Goal: Transaction & Acquisition: Purchase product/service

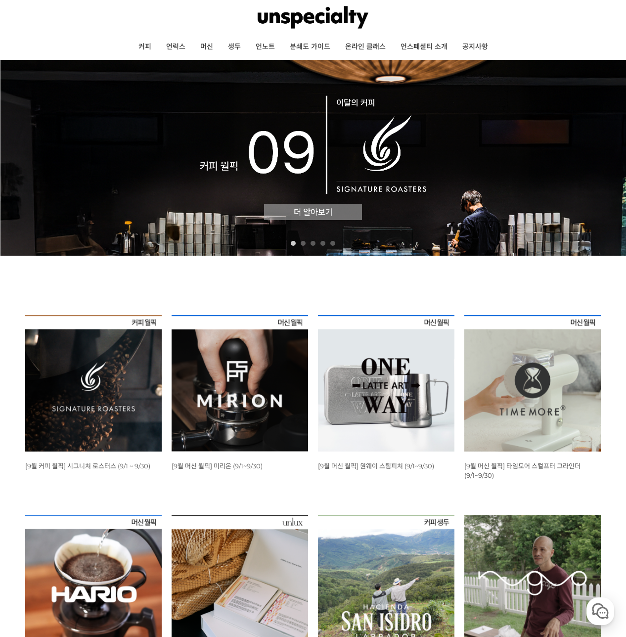
scroll to position [153, 0]
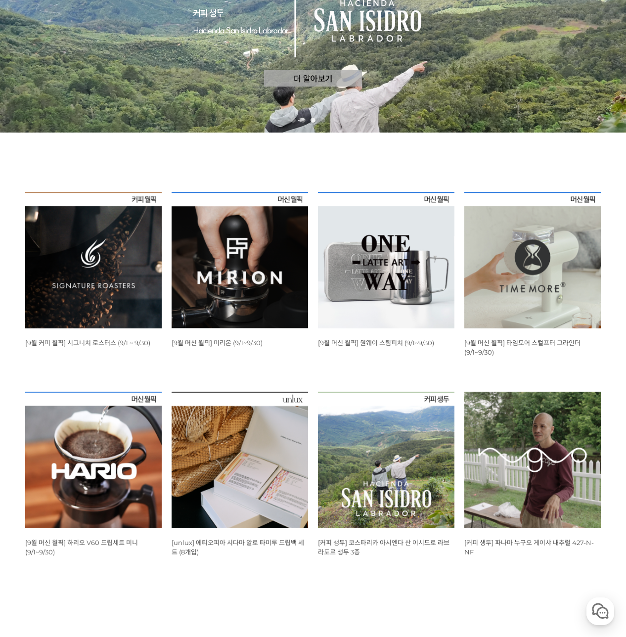
click at [111, 425] on img at bounding box center [93, 460] width 137 height 137
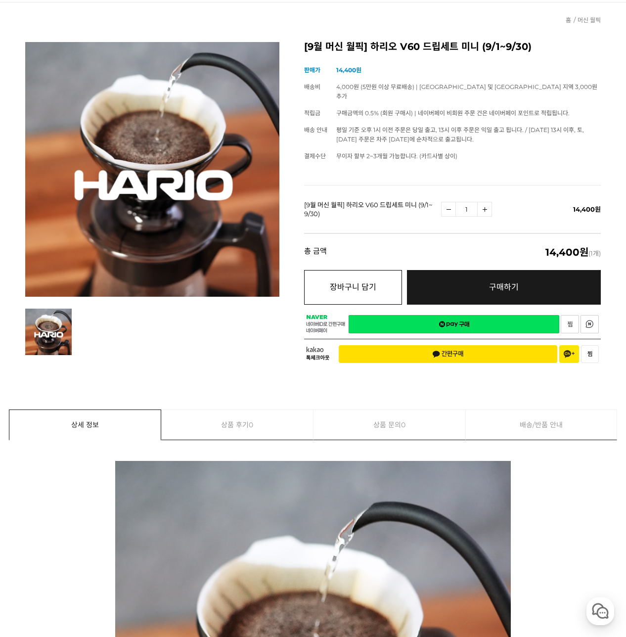
scroll to position [74, 0]
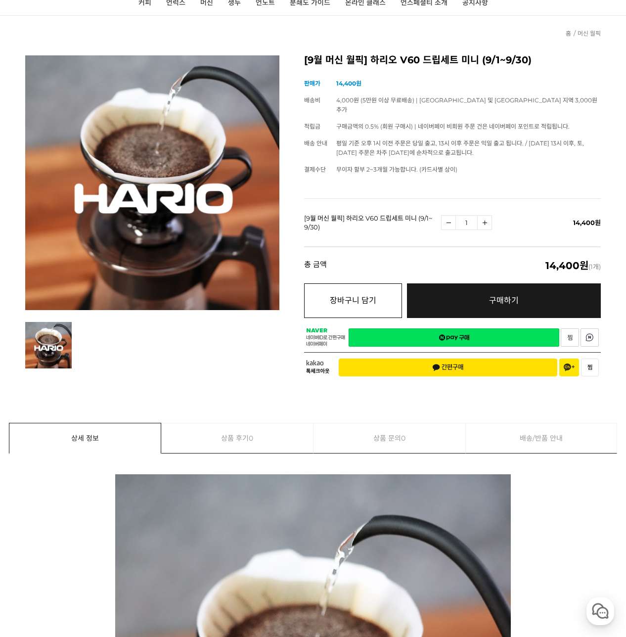
click at [354, 288] on button "장바구니 담기" at bounding box center [352, 300] width 97 height 35
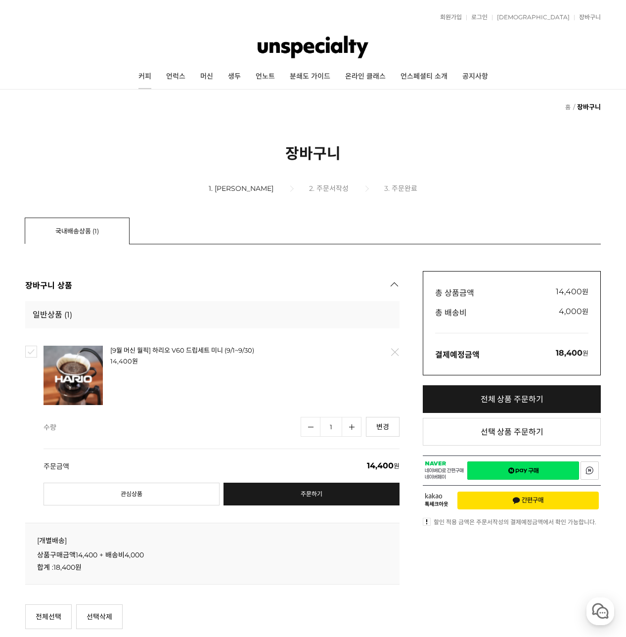
click at [147, 77] on link "커피" at bounding box center [145, 76] width 28 height 25
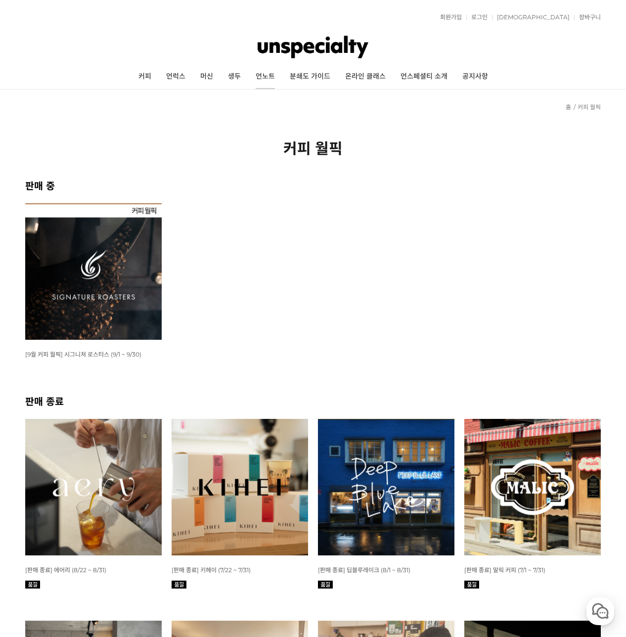
click at [273, 77] on link "언노트" at bounding box center [265, 76] width 34 height 25
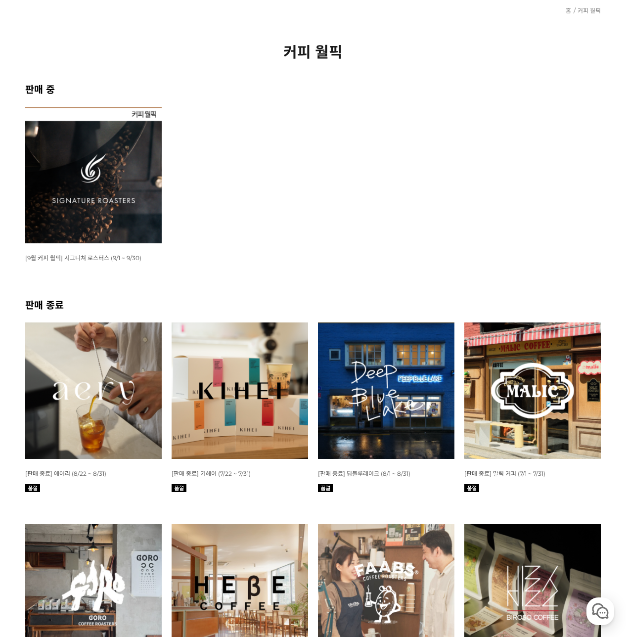
scroll to position [95, 0]
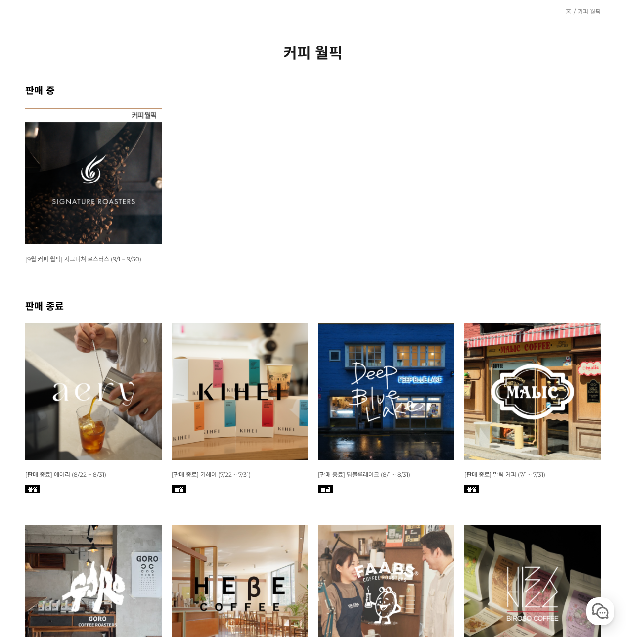
click at [90, 179] on img at bounding box center [93, 176] width 137 height 137
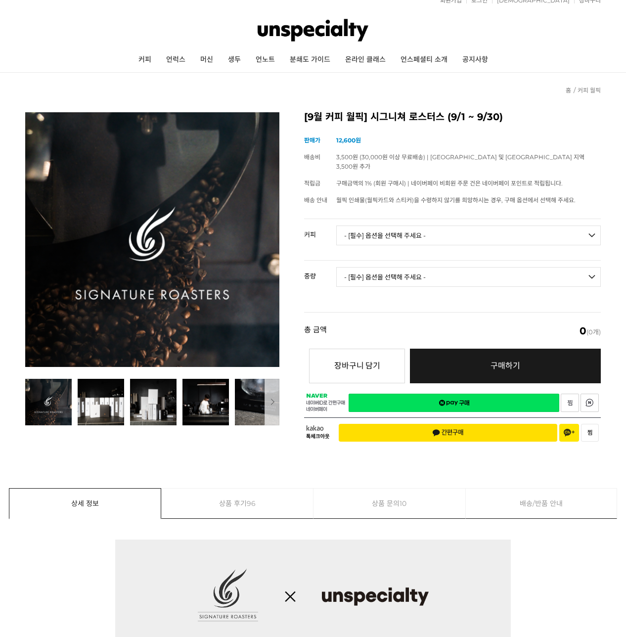
scroll to position [18, 0]
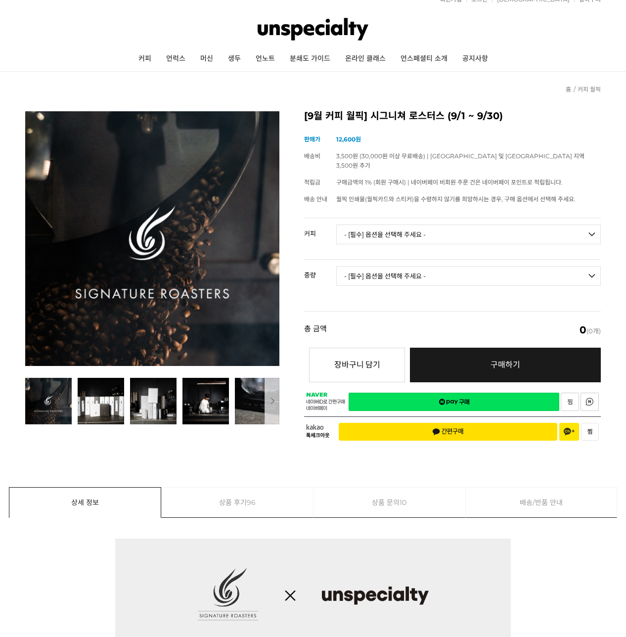
click at [398, 227] on select "- [필수] 옵션을 선택해 주세요 - ------------------- 언스페셜티 분쇄도 가이드 종이(주문 1건당 최대 1개 제공) 월픽 인…" at bounding box center [468, 235] width 265 height 20
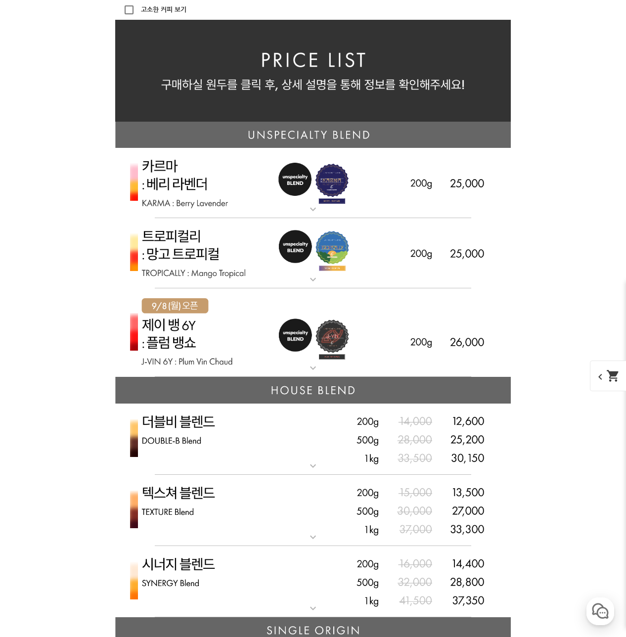
scroll to position [2230, 0]
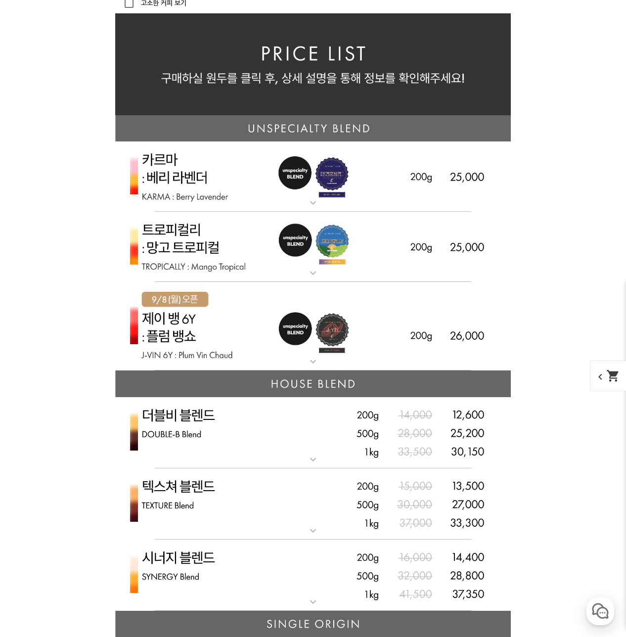
click at [243, 323] on img at bounding box center [313, 327] width 396 height 90
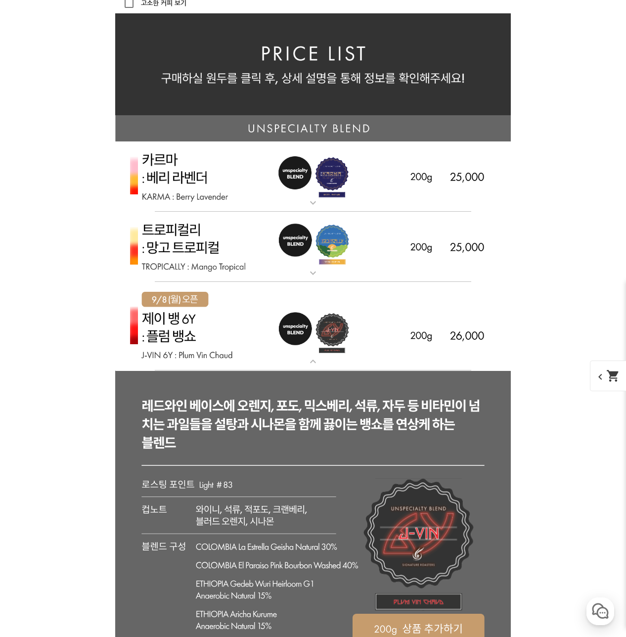
click at [243, 322] on img at bounding box center [313, 327] width 396 height 90
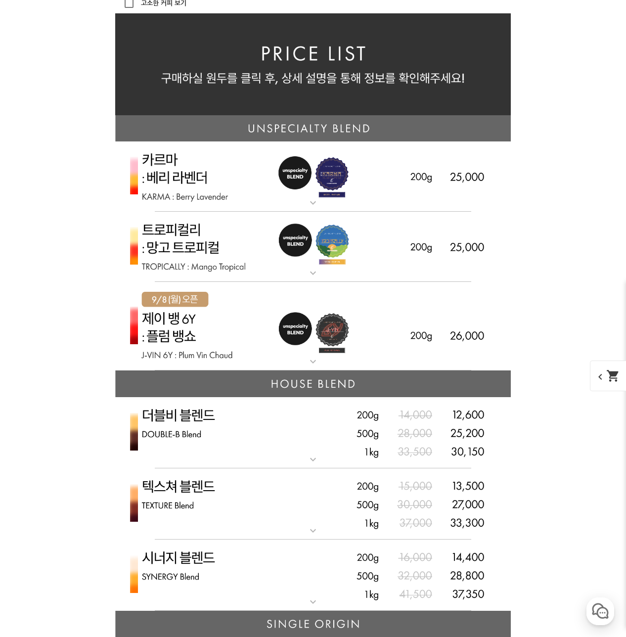
click at [240, 320] on img at bounding box center [313, 327] width 396 height 90
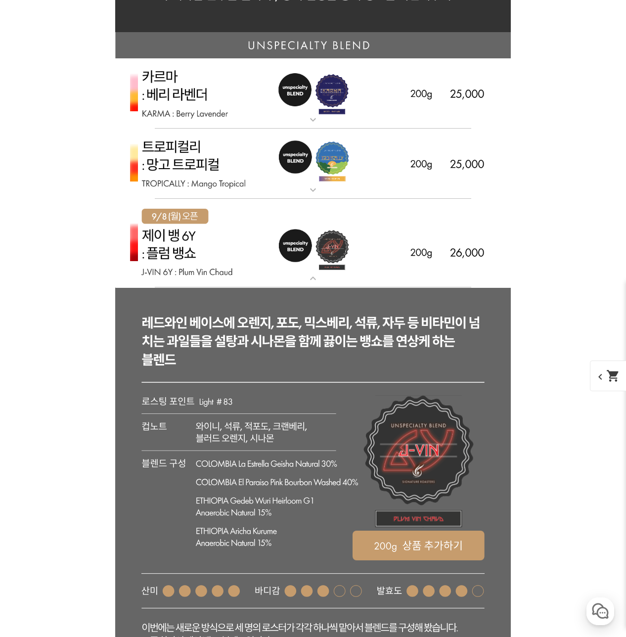
scroll to position [2488, 0]
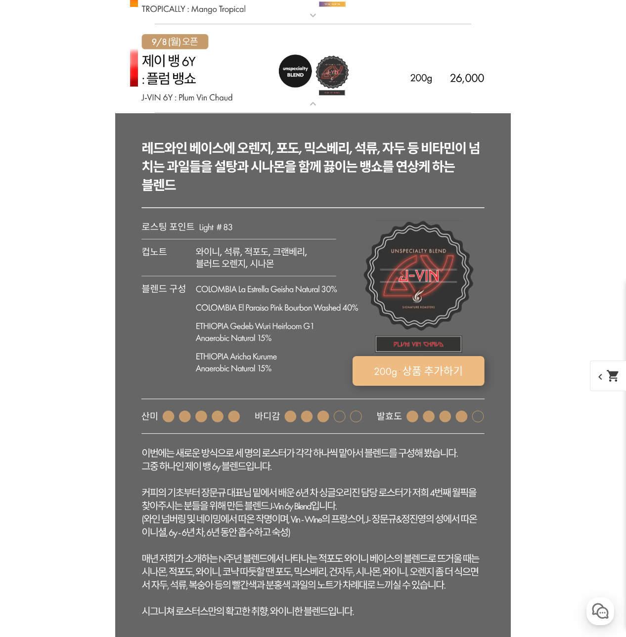
click at [398, 366] on rect at bounding box center [419, 371] width 132 height 30
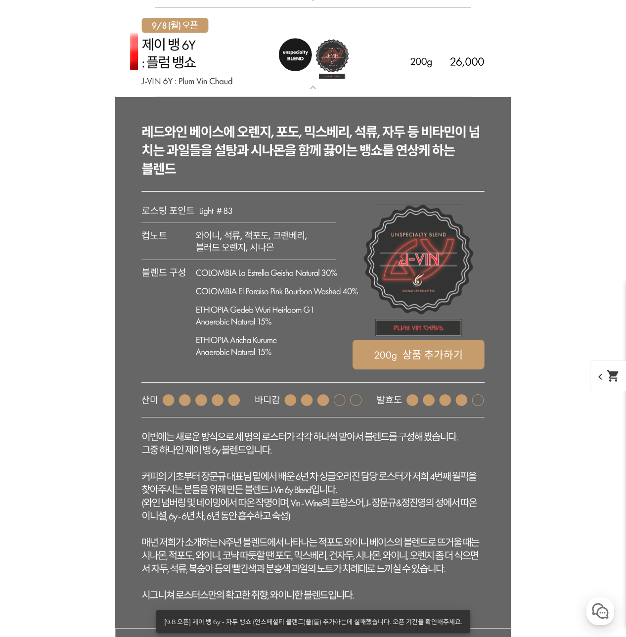
scroll to position [2329, 0]
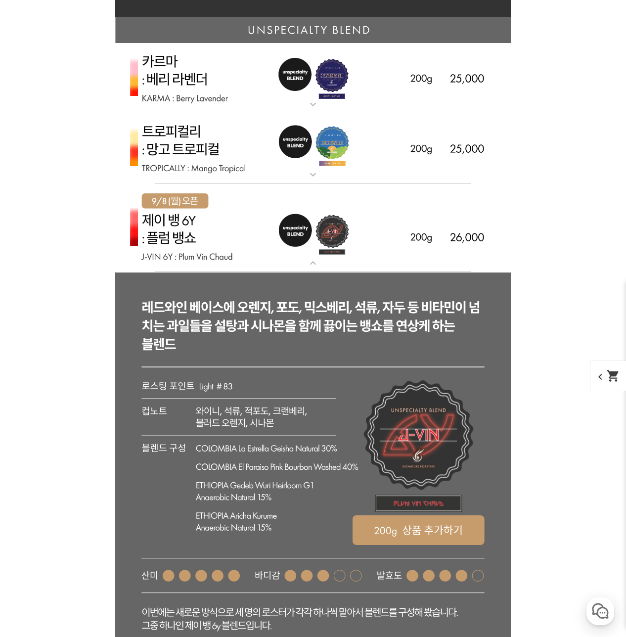
click at [237, 163] on img at bounding box center [313, 148] width 396 height 71
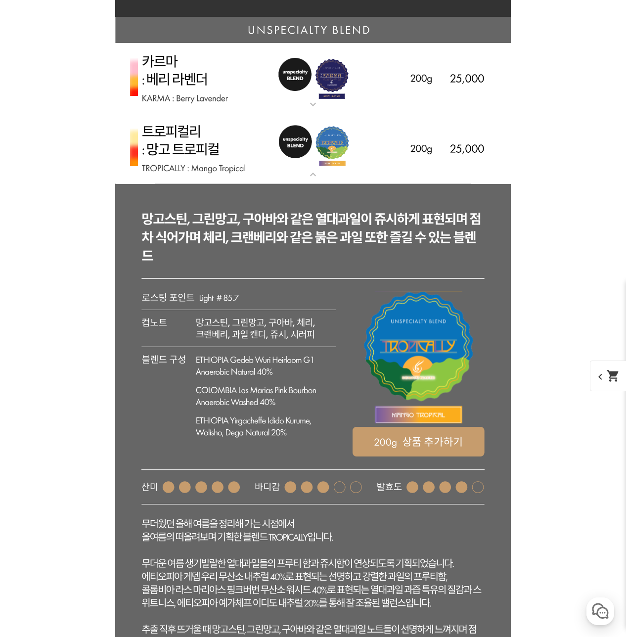
click at [222, 153] on img at bounding box center [313, 148] width 396 height 71
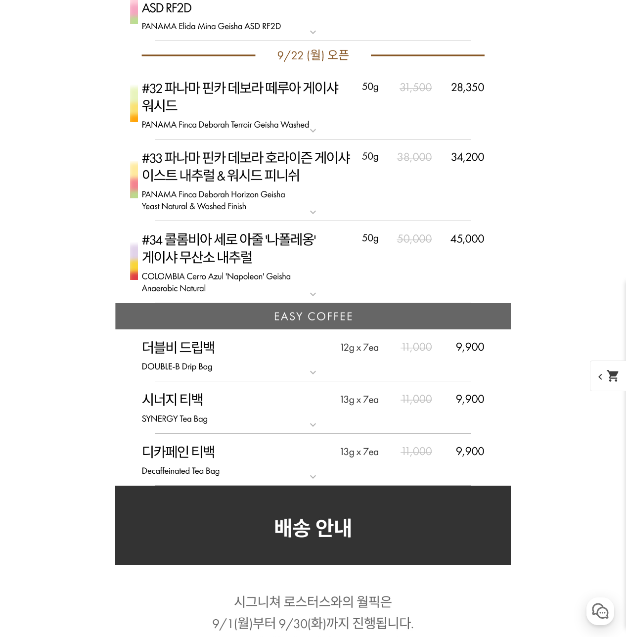
scroll to position [5508, 0]
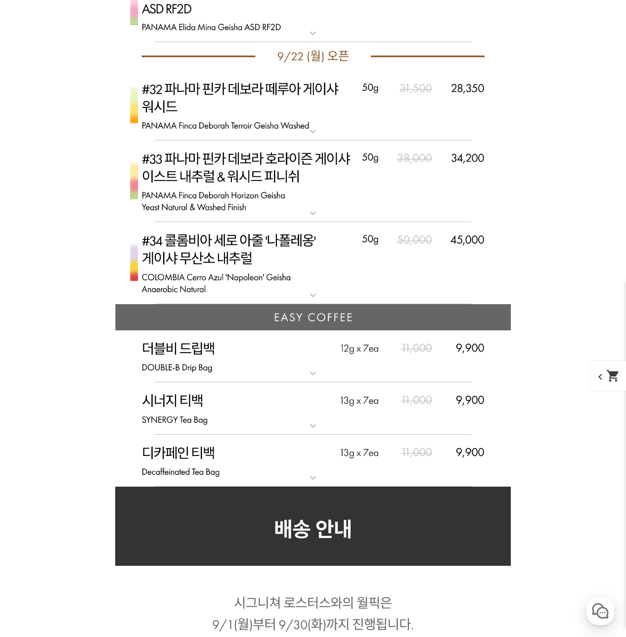
click at [205, 405] on img at bounding box center [313, 408] width 396 height 52
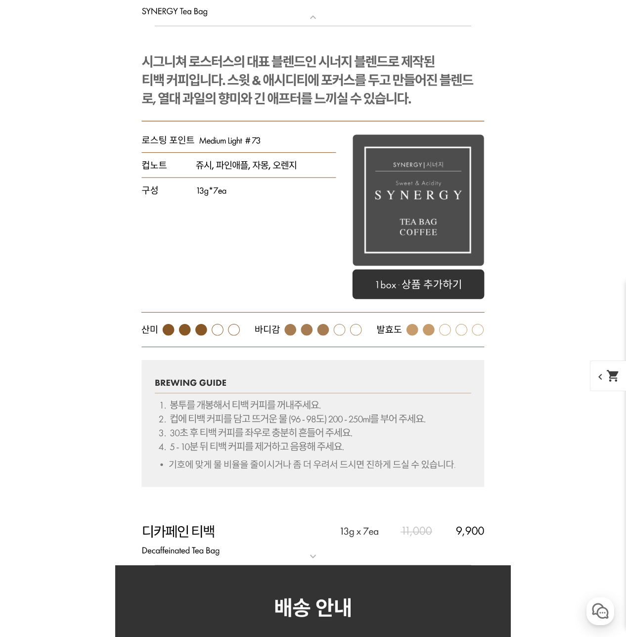
scroll to position [5900, 0]
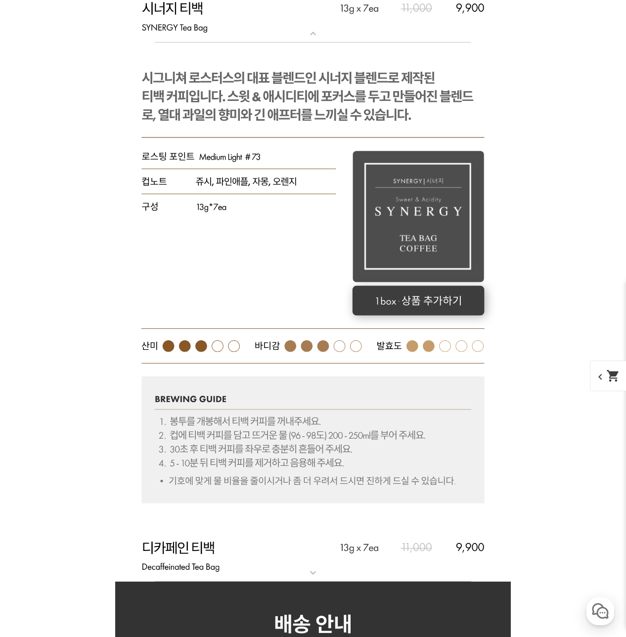
click at [410, 310] on rect at bounding box center [419, 301] width 132 height 30
select select "시너지 티백 1box (13g*7ea)"
select select "해당없음"
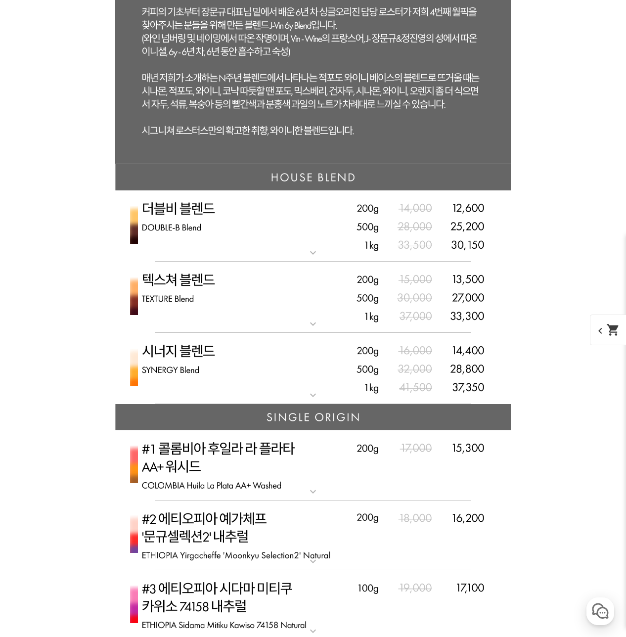
scroll to position [2998, 0]
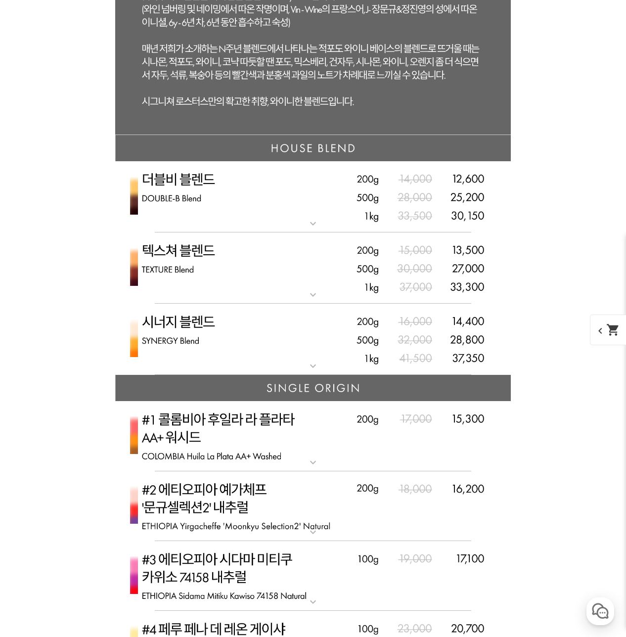
click at [232, 349] on img at bounding box center [313, 340] width 396 height 72
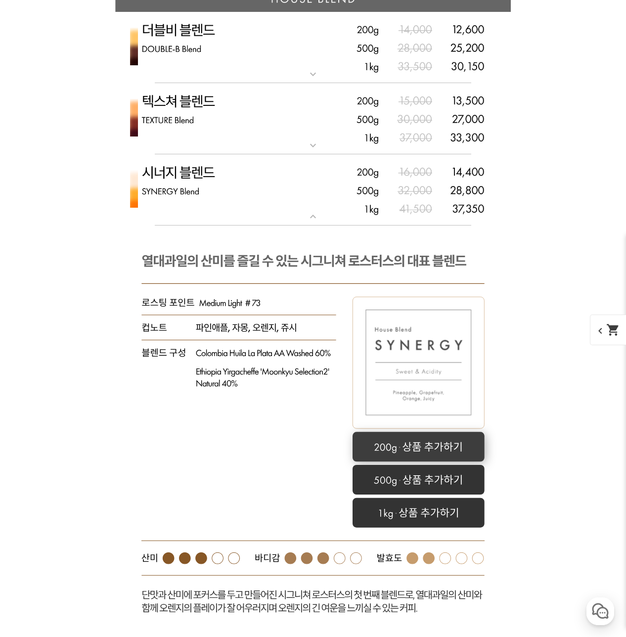
scroll to position [3158, 0]
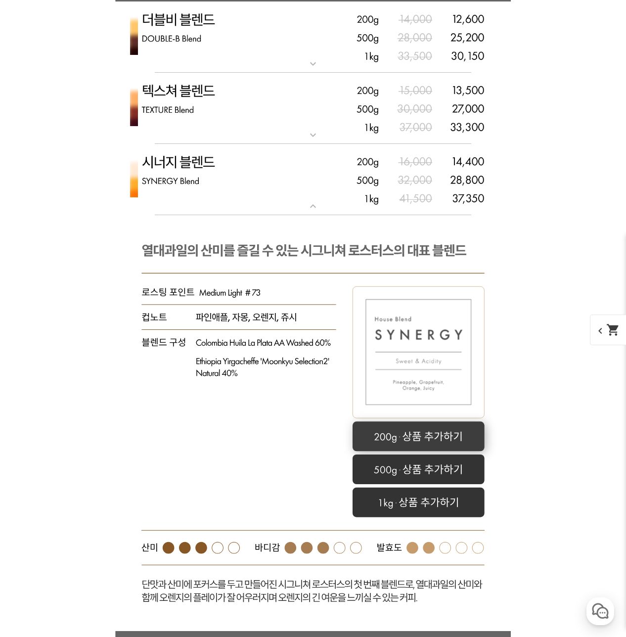
click at [386, 438] on rect at bounding box center [419, 436] width 132 height 30
select select "시너지 블렌드"
select select "200g"
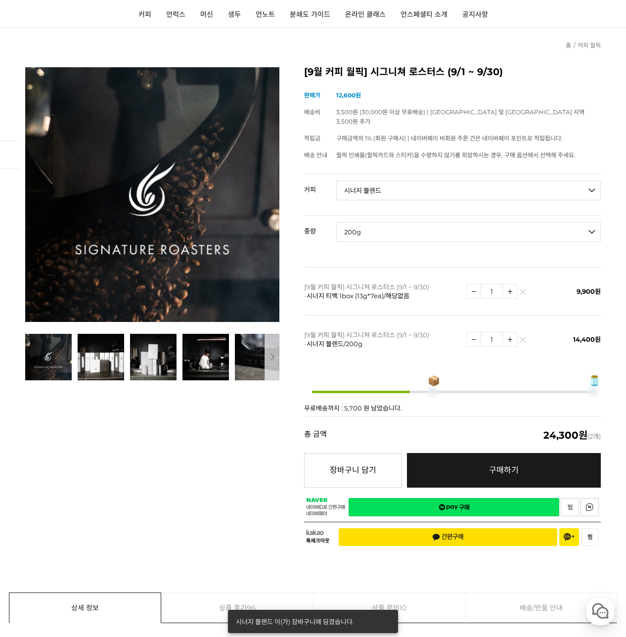
scroll to position [80, 0]
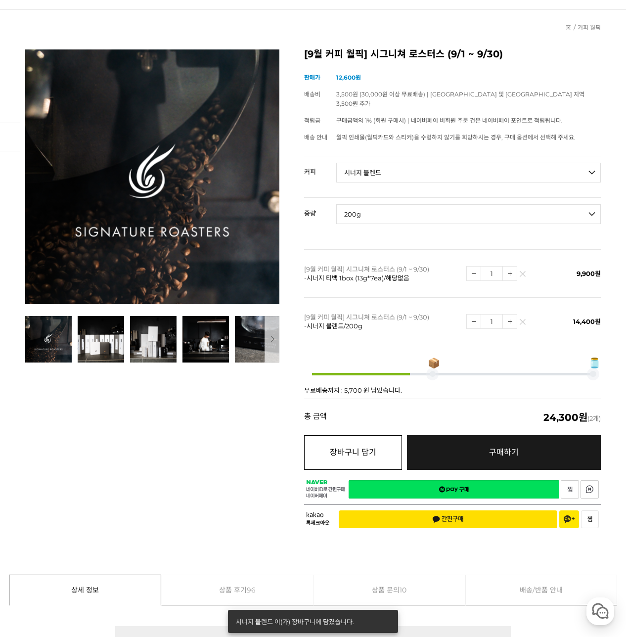
click at [359, 449] on button "장바구니 담기" at bounding box center [352, 452] width 97 height 35
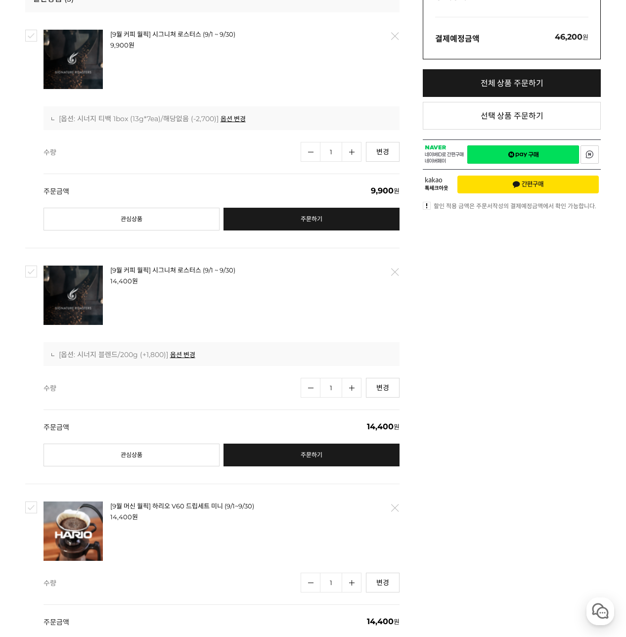
scroll to position [250, 0]
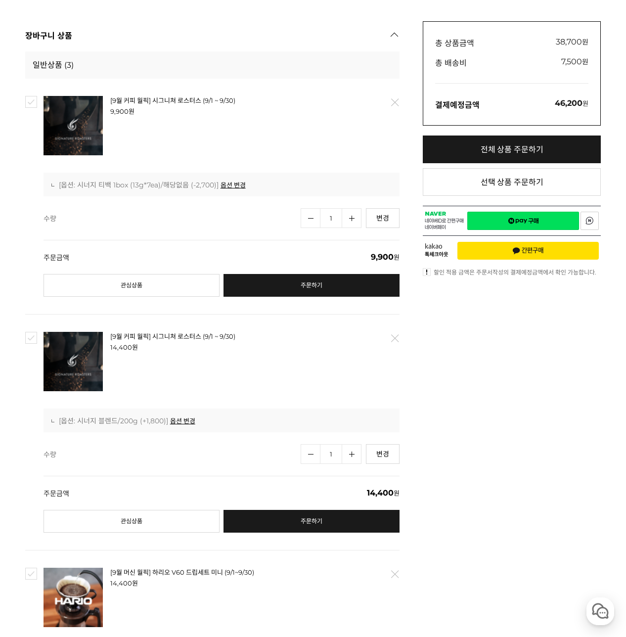
click at [354, 456] on link "수량증가" at bounding box center [352, 454] width 20 height 20
type input "2"
